Goal: Task Accomplishment & Management: Use online tool/utility

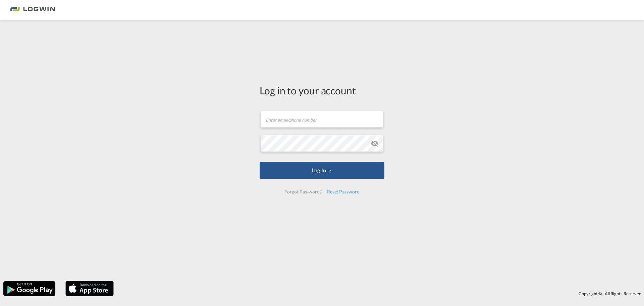
click at [311, 107] on form "Email field is required Password field is required Log In Forgot Password? Rese…" at bounding box center [322, 152] width 125 height 96
click at [309, 120] on input "text" at bounding box center [321, 119] width 123 height 17
type input "[PERSON_NAME][EMAIL_ADDRESS][PERSON_NAME][DOMAIN_NAME]"
click at [372, 143] on md-icon "icon-eye-off" at bounding box center [375, 143] width 8 height 8
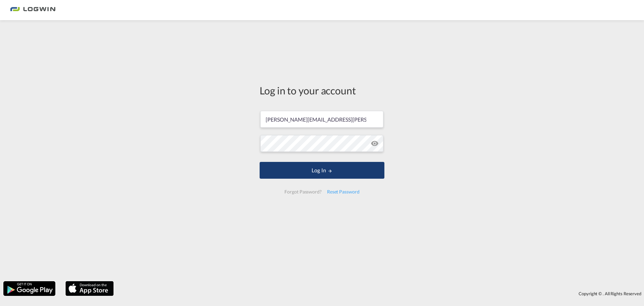
click at [321, 174] on button "Log In" at bounding box center [322, 170] width 125 height 17
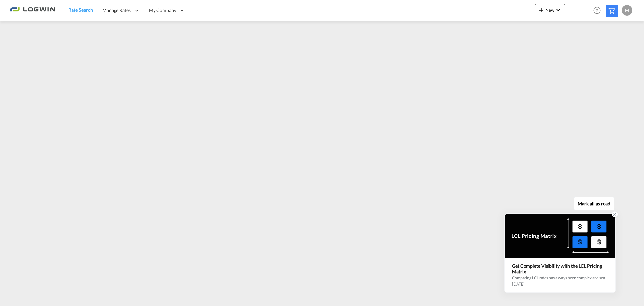
click at [609, 239] on div at bounding box center [560, 236] width 110 height 44
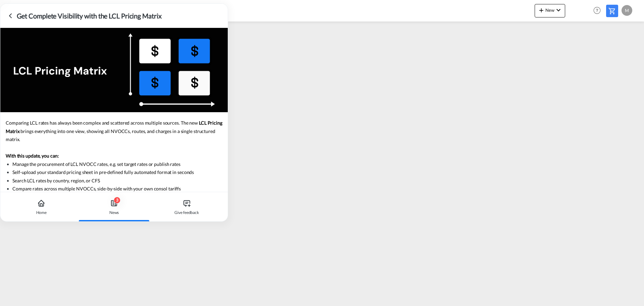
click at [9, 17] on icon at bounding box center [10, 16] width 8 height 8
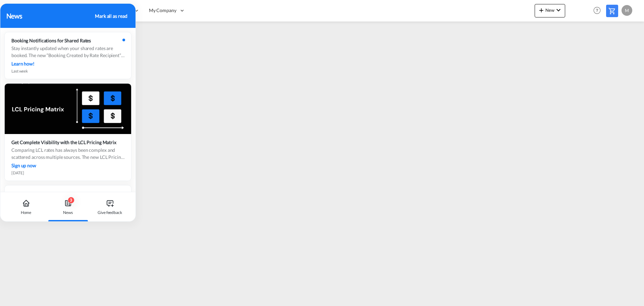
click at [113, 16] on div "Mark all as read" at bounding box center [111, 15] width 32 height 7
click at [29, 204] on icon at bounding box center [26, 203] width 8 height 8
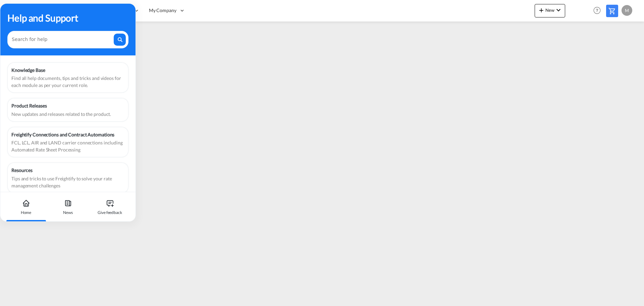
click at [81, 9] on div "Help and Support" at bounding box center [67, 30] width 135 height 52
click at [106, 7] on div "Help and Support" at bounding box center [67, 30] width 135 height 52
click at [99, 16] on div "Help and Support" at bounding box center [67, 18] width 121 height 14
